Goal: Task Accomplishment & Management: Use online tool/utility

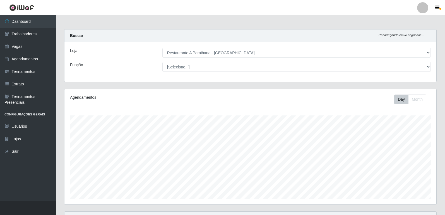
select select "342"
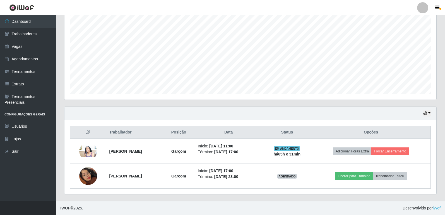
scroll to position [116, 372]
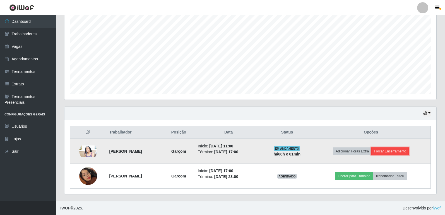
click at [407, 150] on button "Forçar Encerramento" at bounding box center [389, 152] width 37 height 8
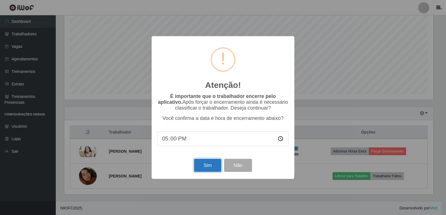
click at [201, 167] on button "Sim" at bounding box center [207, 165] width 27 height 13
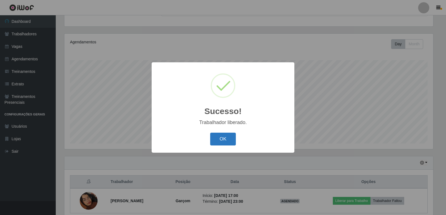
click at [222, 143] on button "OK" at bounding box center [223, 139] width 26 height 13
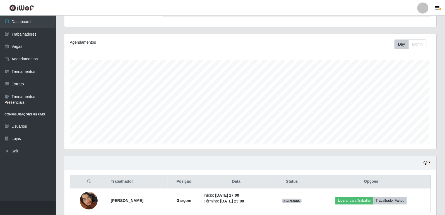
scroll to position [116, 372]
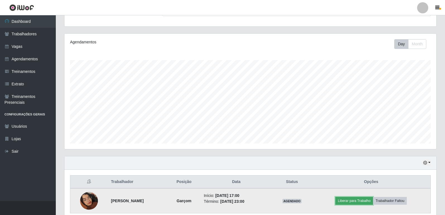
click at [361, 202] on button "Liberar para Trabalho" at bounding box center [354, 201] width 38 height 8
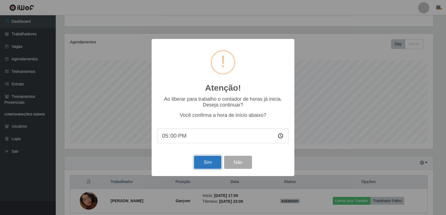
click at [202, 164] on button "Sim" at bounding box center [207, 162] width 27 height 13
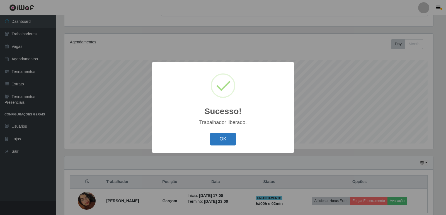
click at [223, 139] on button "OK" at bounding box center [223, 139] width 26 height 13
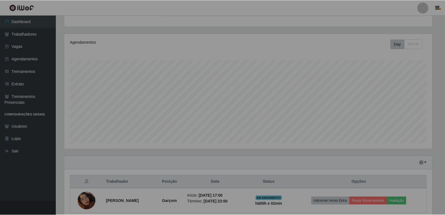
scroll to position [116, 372]
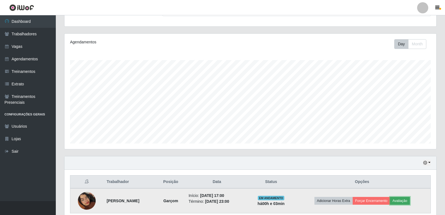
click at [408, 199] on button "Avaliação" at bounding box center [400, 201] width 20 height 8
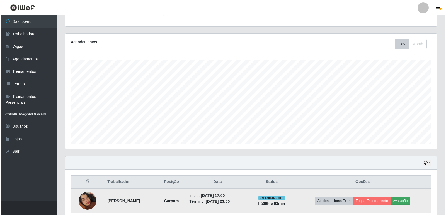
scroll to position [116, 369]
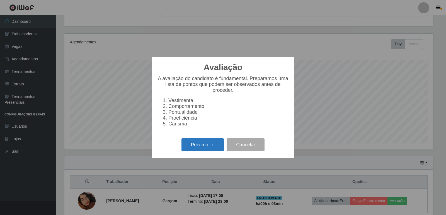
click at [211, 147] on button "Próximo →" at bounding box center [202, 145] width 42 height 13
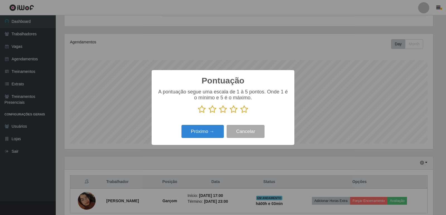
scroll to position [278650, 278397]
click at [245, 108] on icon at bounding box center [244, 109] width 8 height 8
click at [240, 114] on input "radio" at bounding box center [240, 114] width 0 height 0
click at [202, 135] on button "Próximo →" at bounding box center [202, 131] width 42 height 13
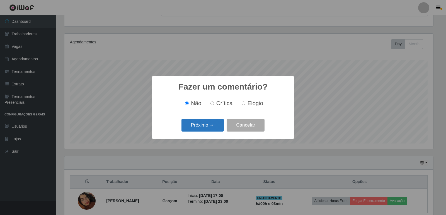
click at [206, 128] on button "Próximo →" at bounding box center [202, 125] width 42 height 13
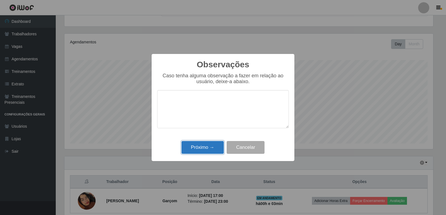
click at [214, 145] on button "Próximo →" at bounding box center [202, 147] width 42 height 13
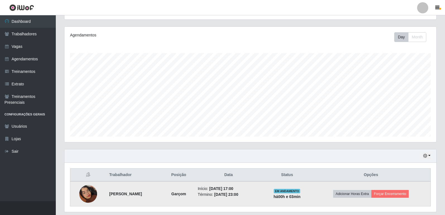
scroll to position [52, 0]
